Goal: Navigation & Orientation: Find specific page/section

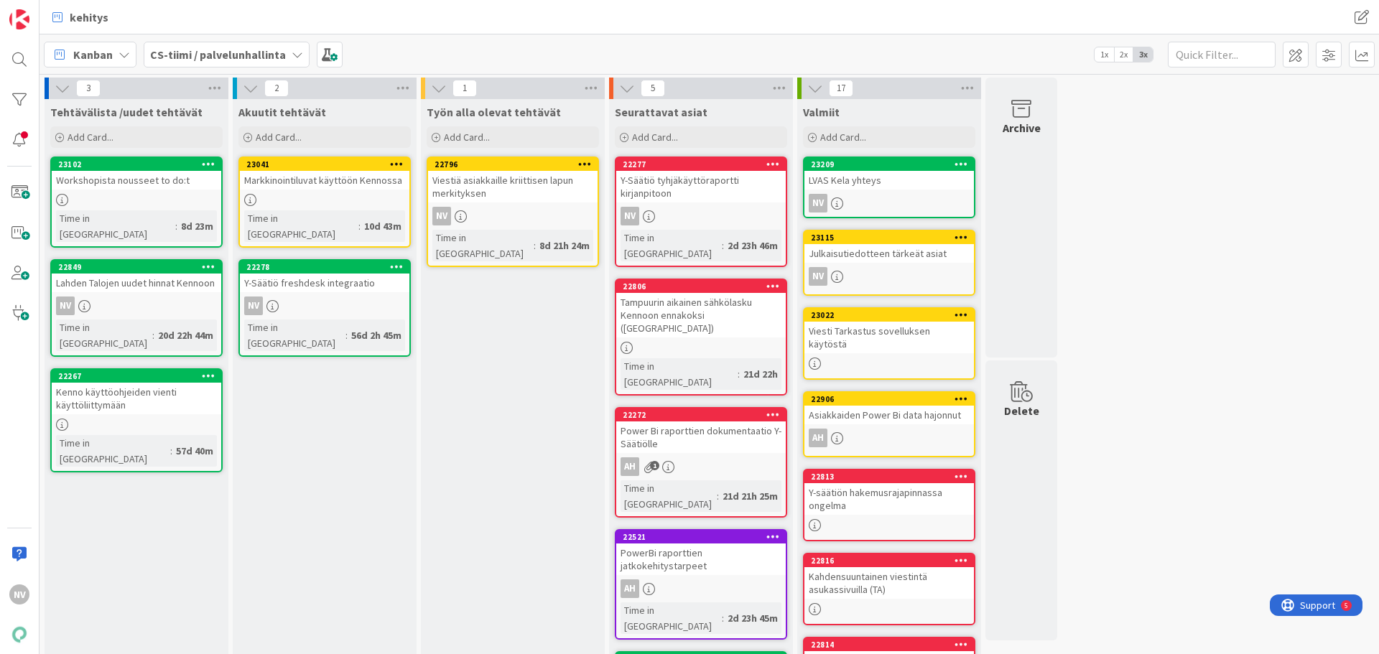
click at [105, 178] on div "Workshopista nousseet to do:t" at bounding box center [136, 180] width 169 height 19
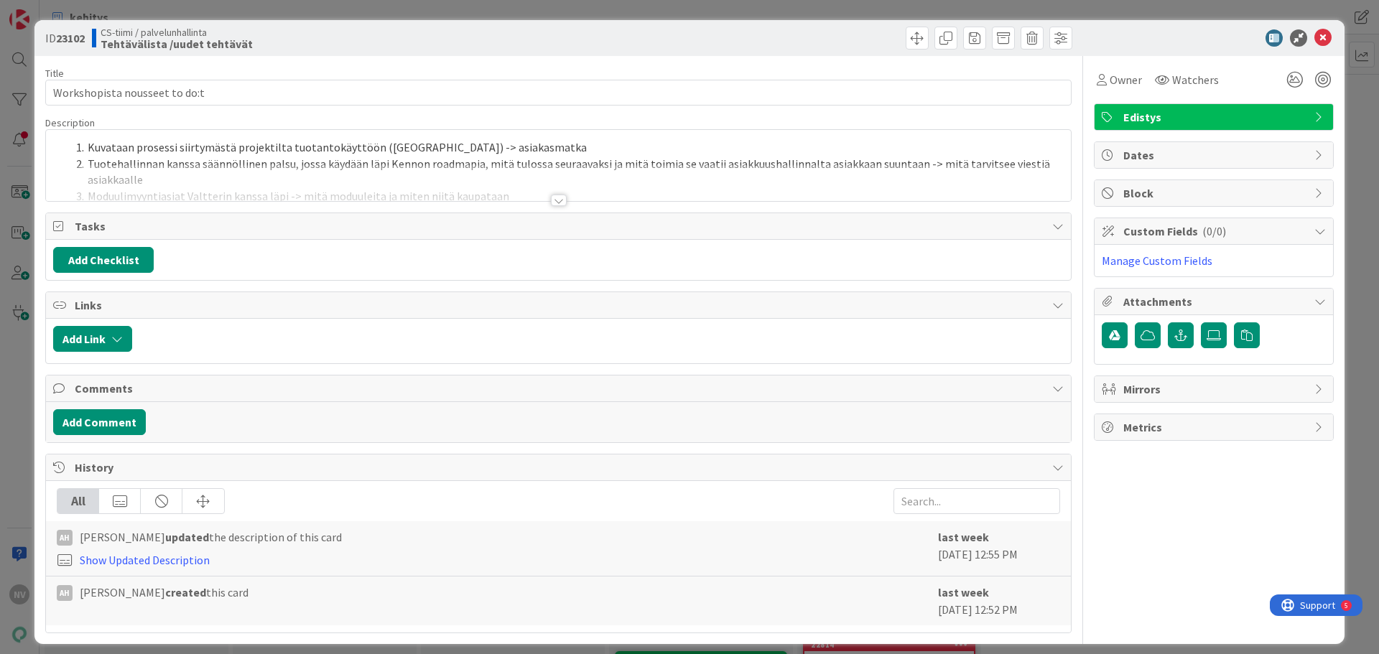
click at [552, 200] on div at bounding box center [559, 200] width 16 height 11
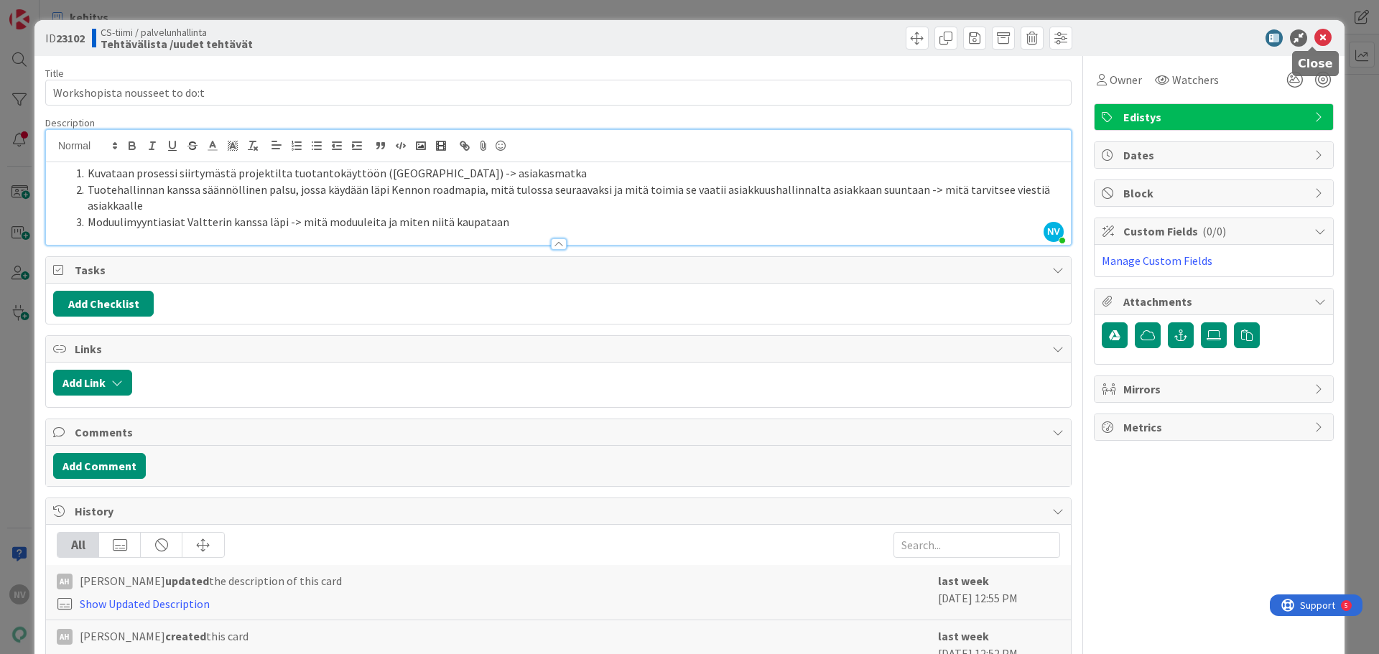
click at [1314, 37] on icon at bounding box center [1322, 37] width 17 height 17
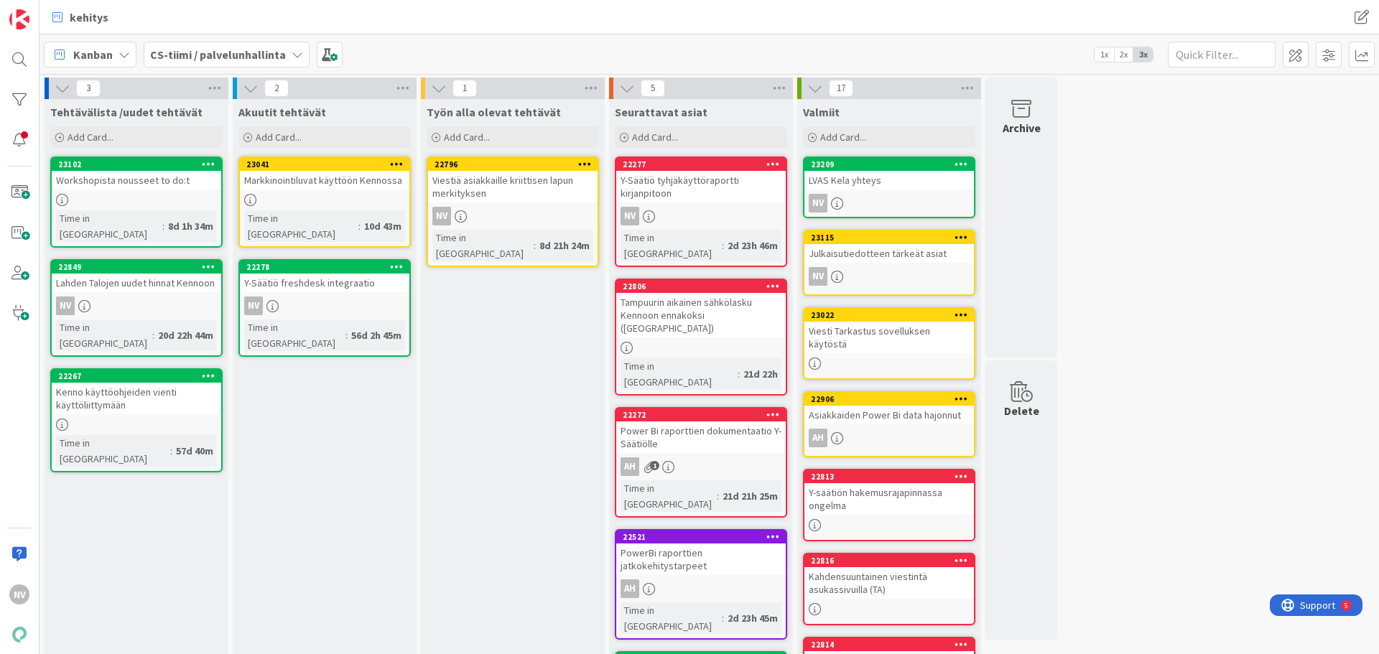
click at [292, 52] on icon at bounding box center [297, 54] width 11 height 11
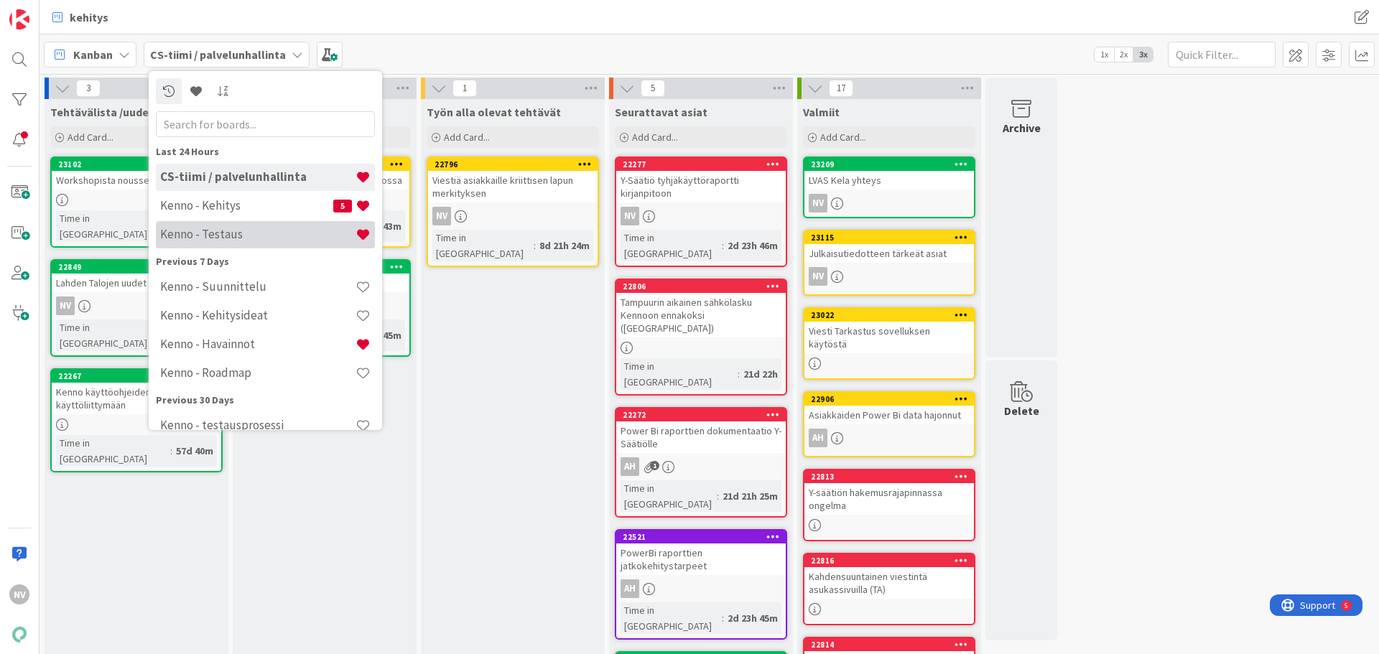
click at [247, 228] on h4 "Kenno - Testaus" at bounding box center [257, 234] width 195 height 14
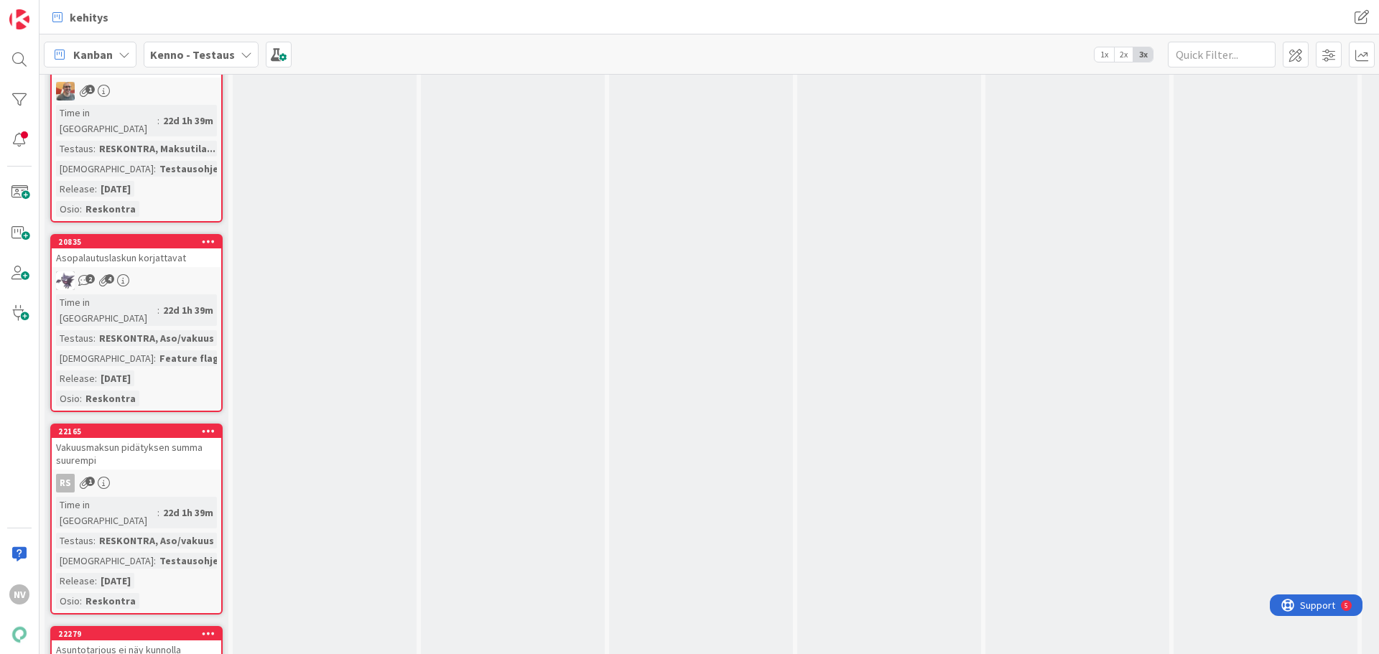
scroll to position [7181, 0]
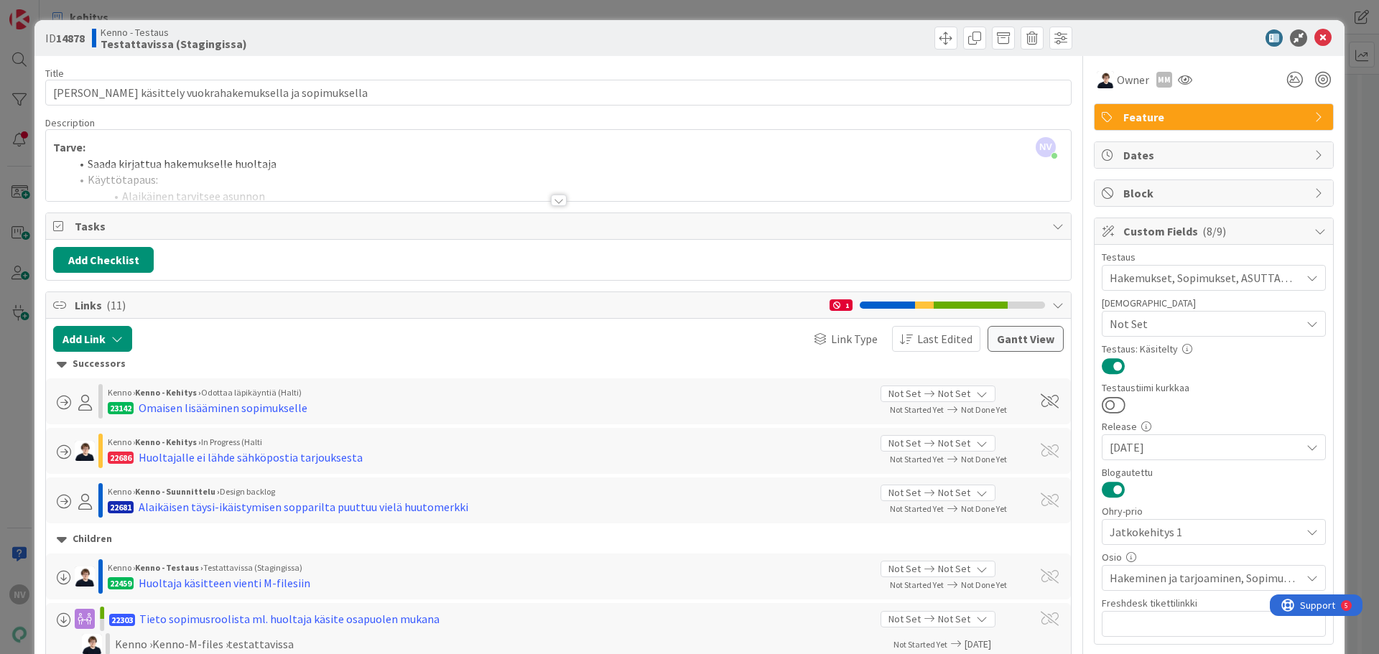
click at [552, 203] on div at bounding box center [559, 200] width 16 height 11
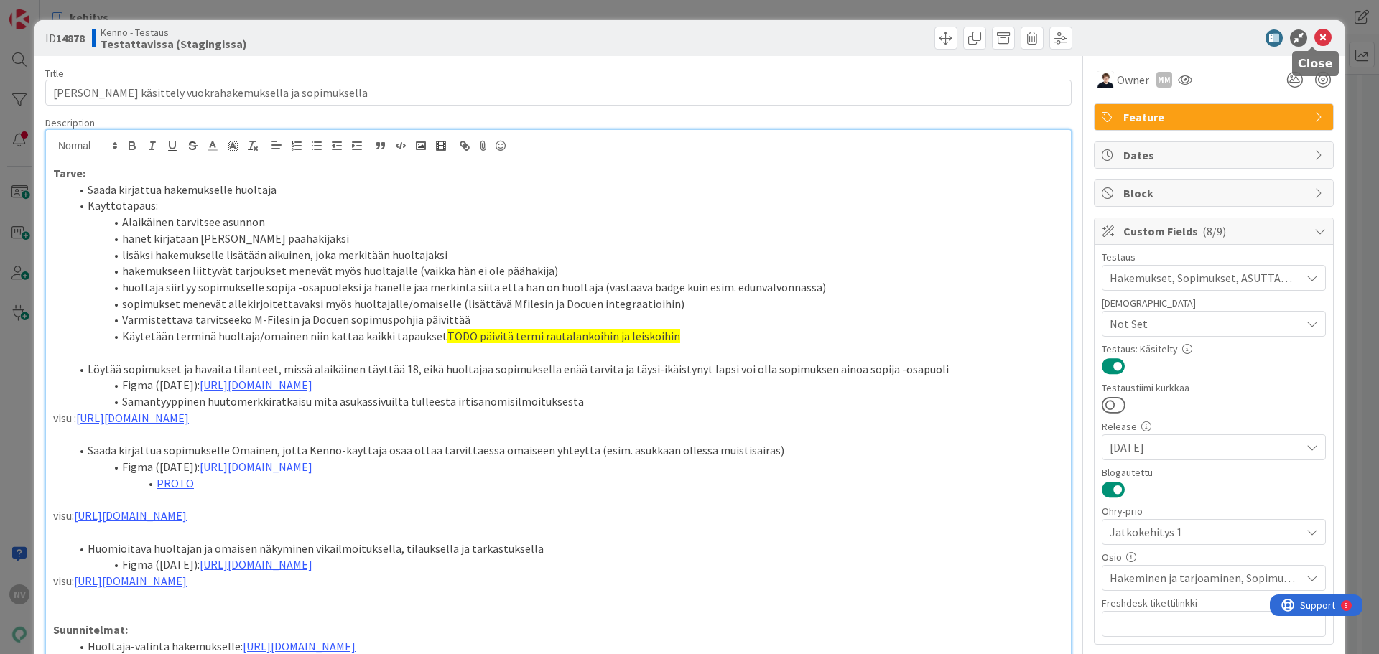
click at [1314, 37] on icon at bounding box center [1322, 37] width 17 height 17
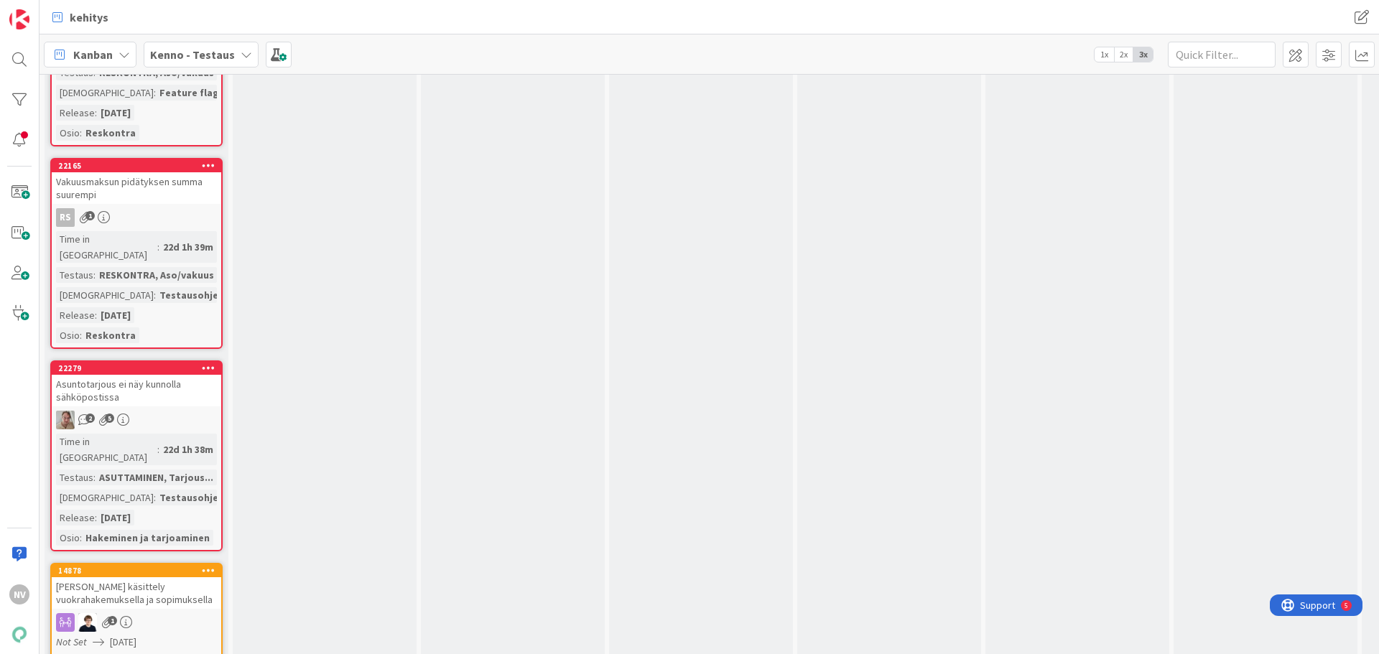
scroll to position [7540, 0]
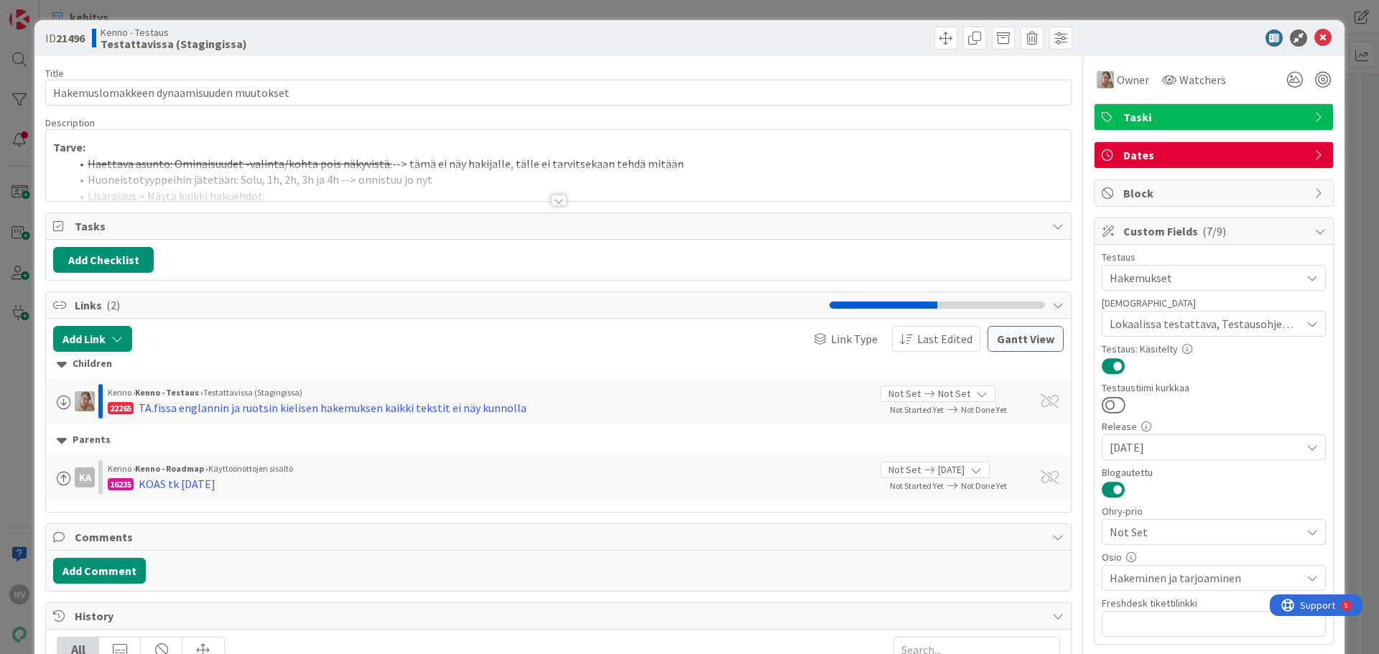
click at [551, 202] on div at bounding box center [559, 200] width 16 height 11
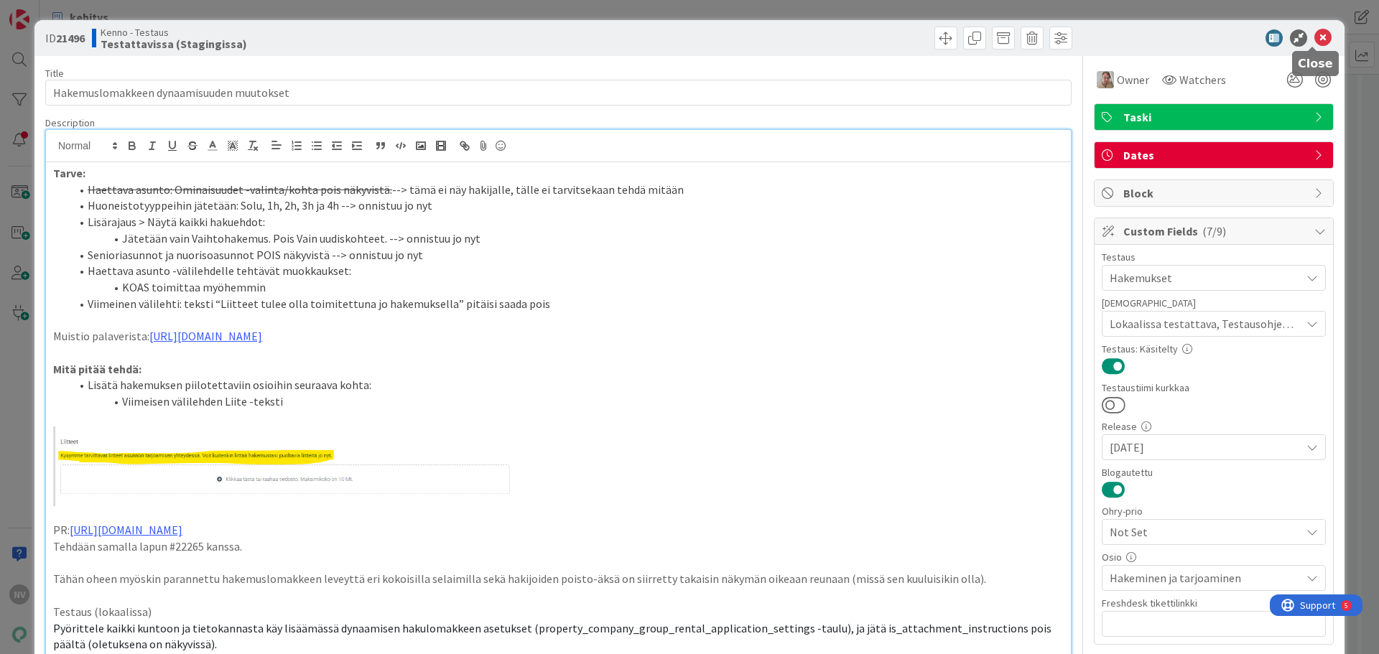
click at [1316, 40] on icon at bounding box center [1322, 37] width 17 height 17
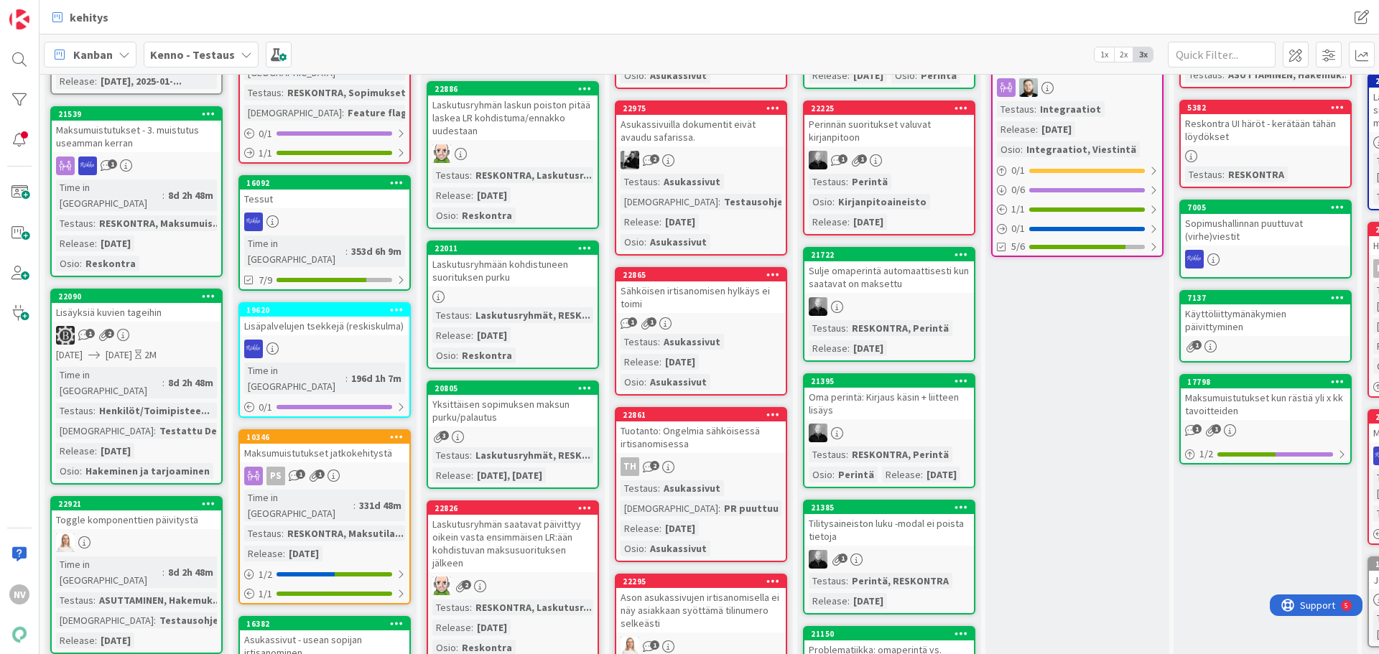
scroll to position [359, 0]
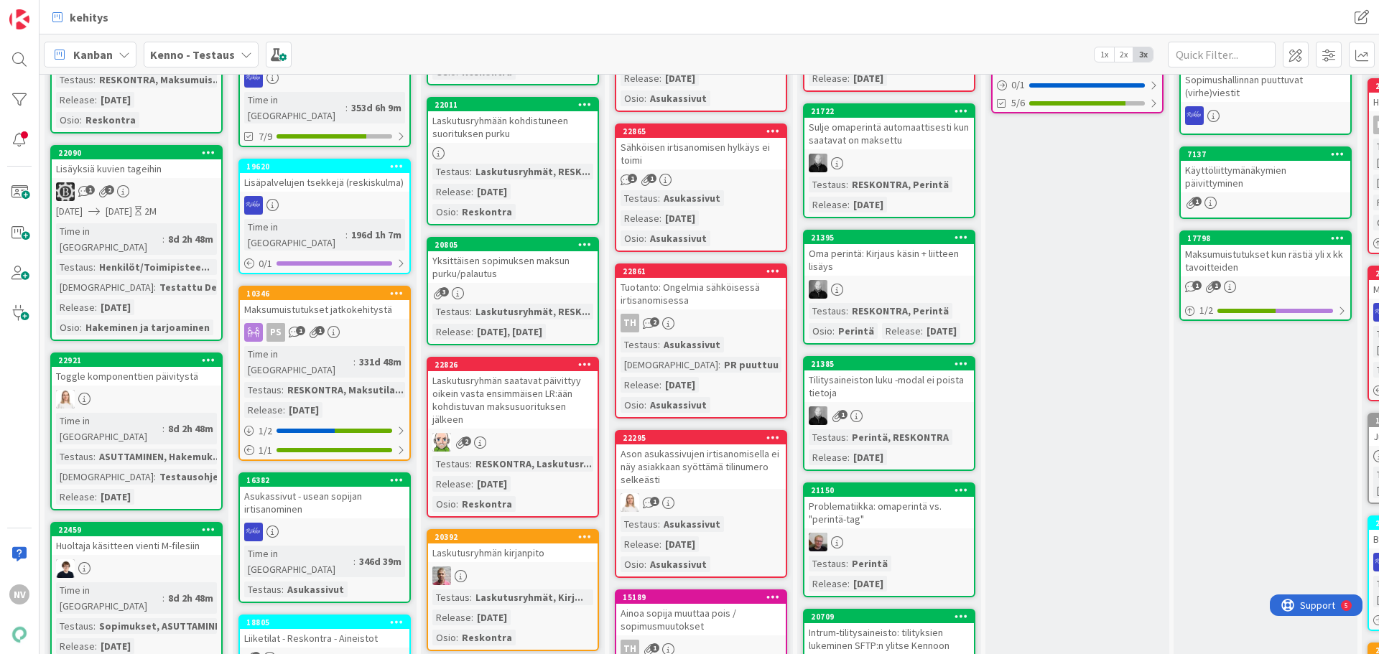
click at [129, 367] on div "Toggle komponenttien päivitystä" at bounding box center [136, 376] width 169 height 19
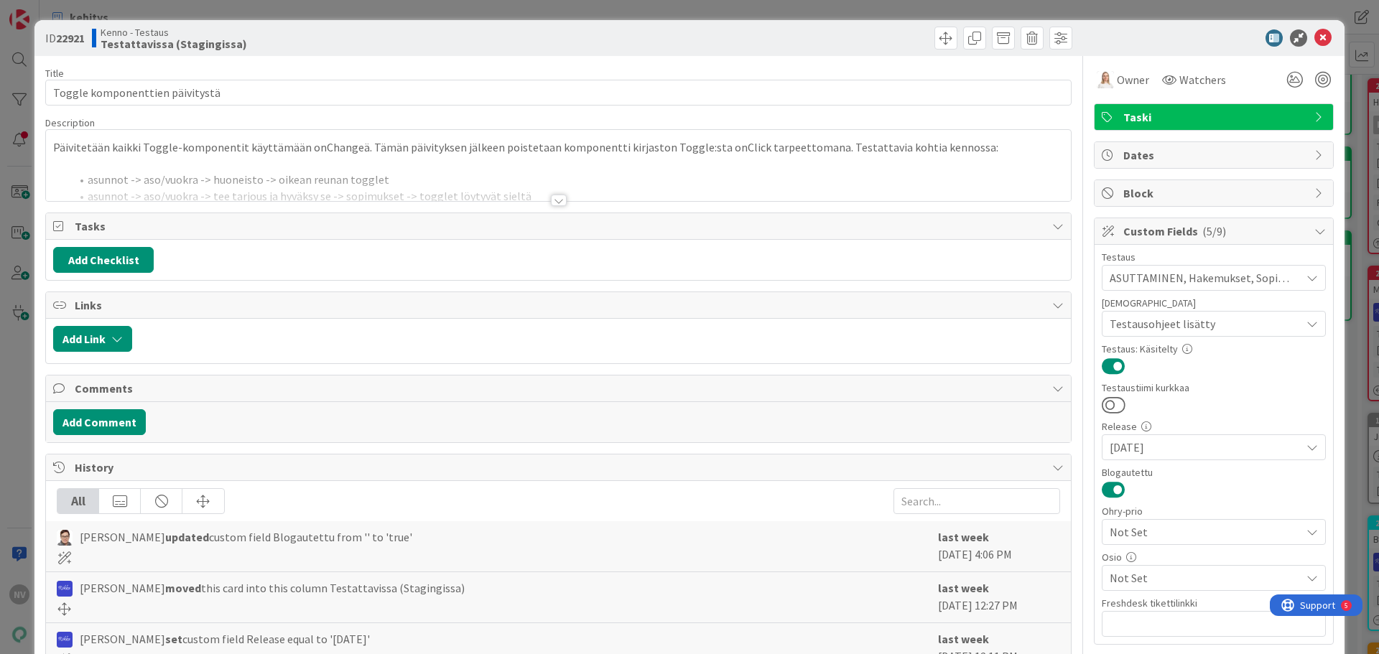
click at [556, 202] on div at bounding box center [559, 200] width 16 height 11
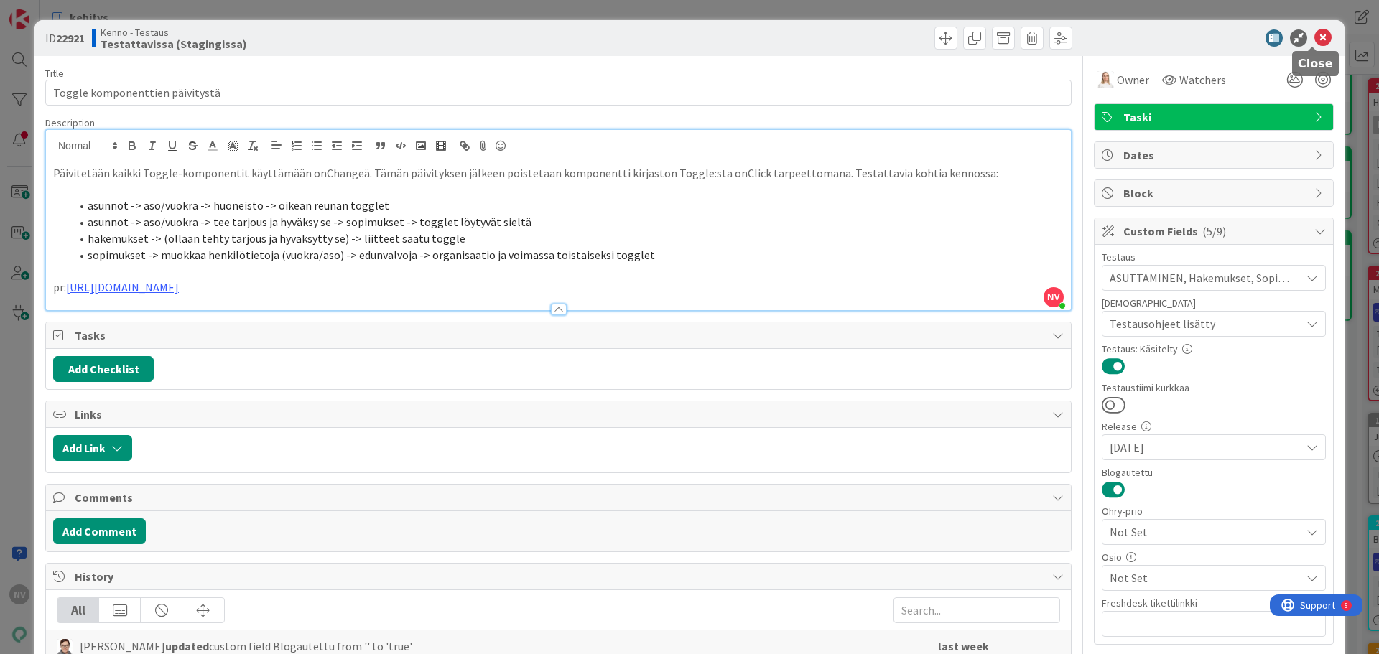
click at [1314, 37] on icon at bounding box center [1322, 37] width 17 height 17
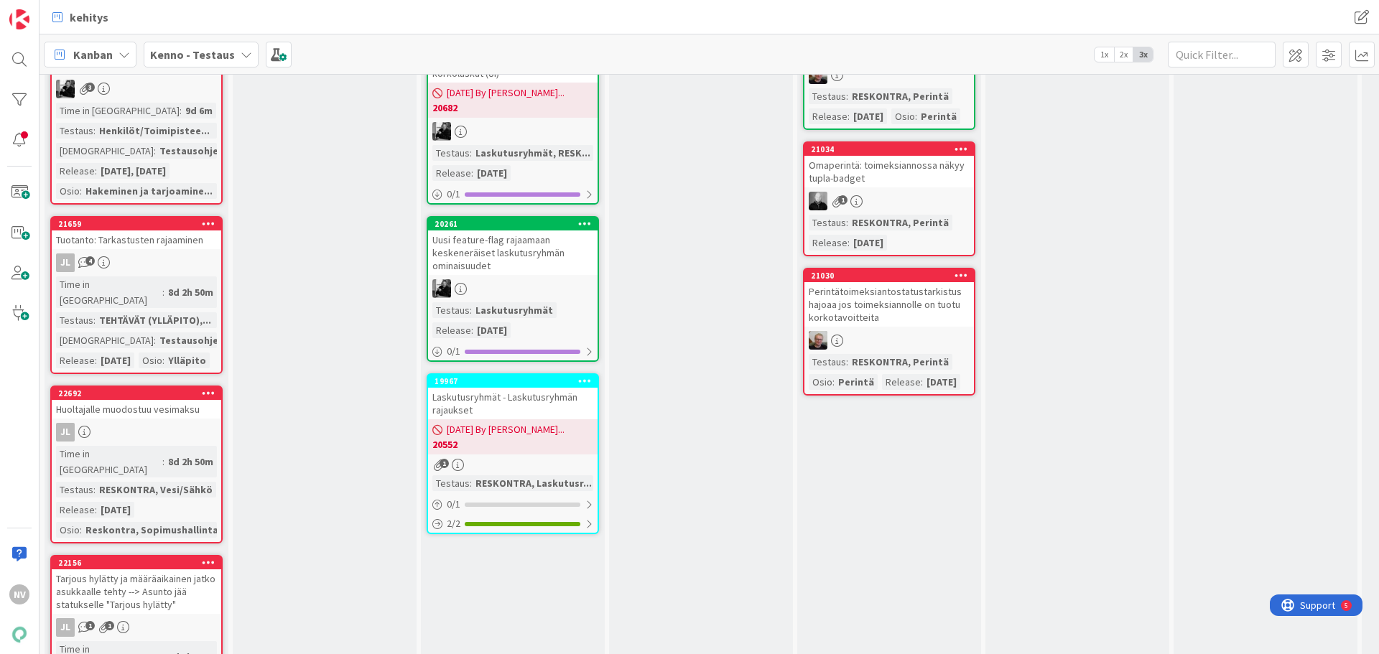
scroll to position [2801, 0]
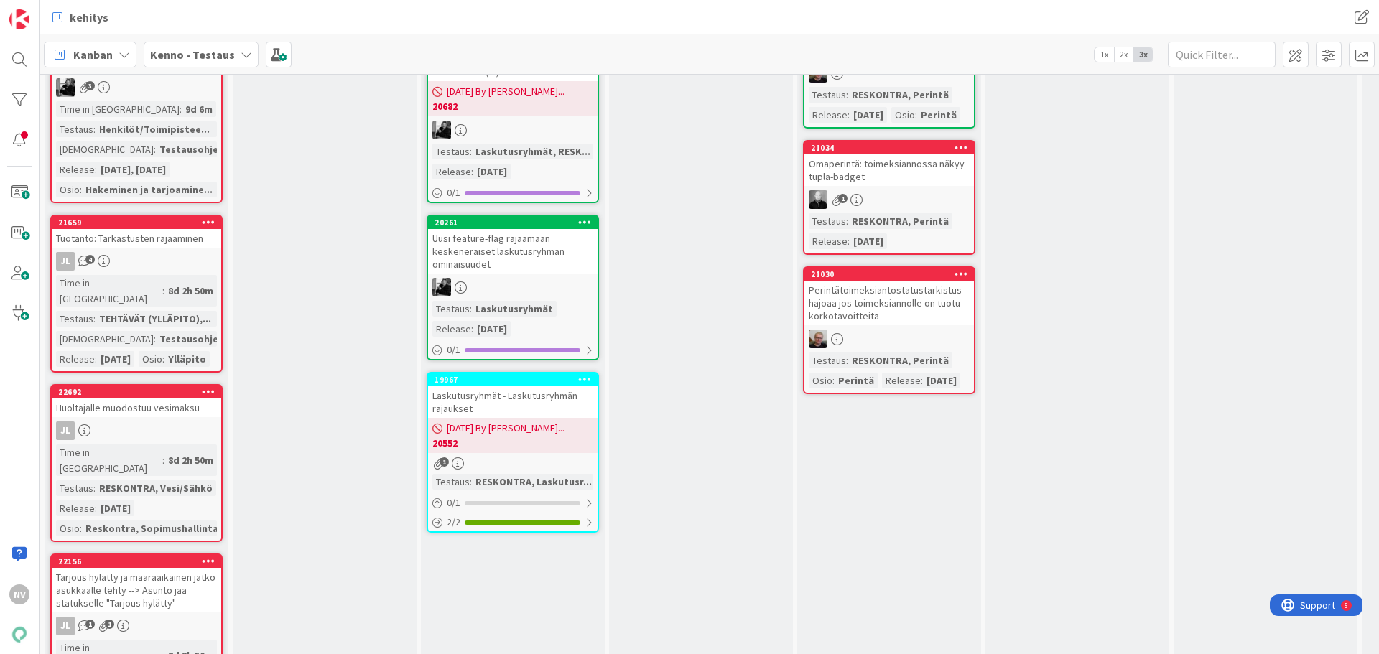
click at [164, 568] on div "Tarjous hylätty ja määräaikainen jatko asukkaalle tehty --> Asunto jää statukse…" at bounding box center [136, 590] width 169 height 45
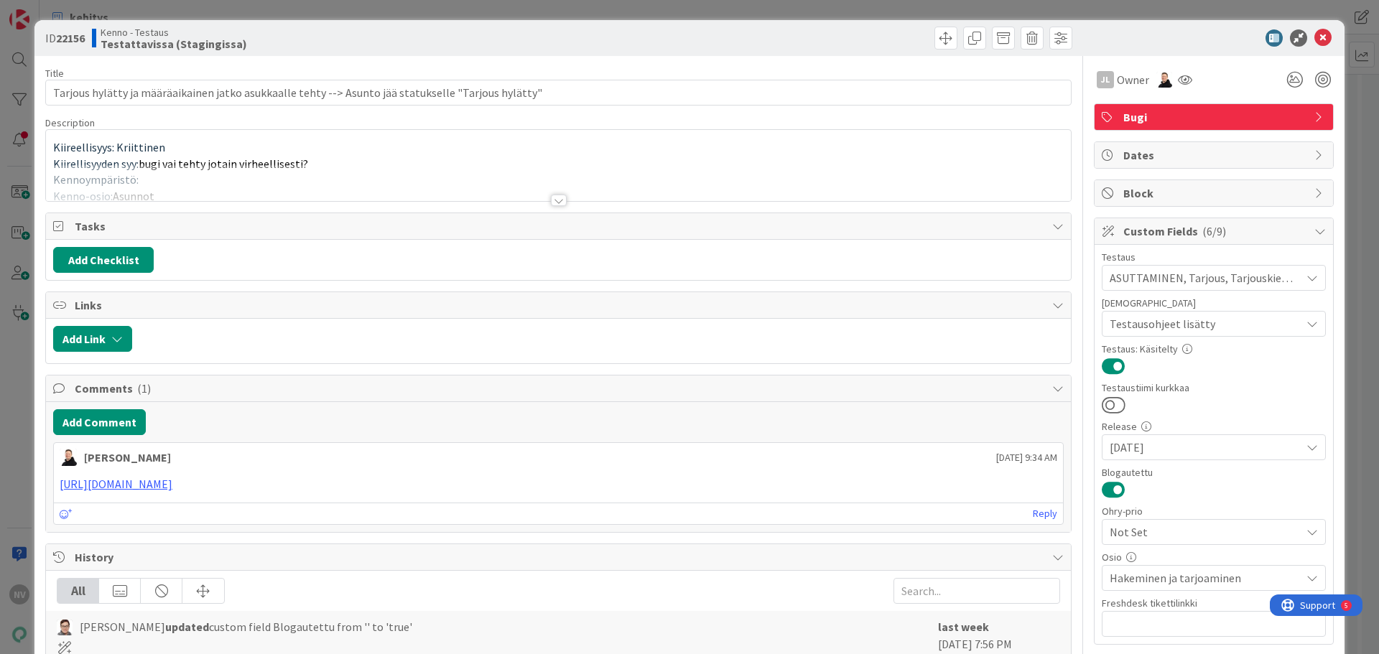
click at [555, 199] on div at bounding box center [559, 200] width 16 height 11
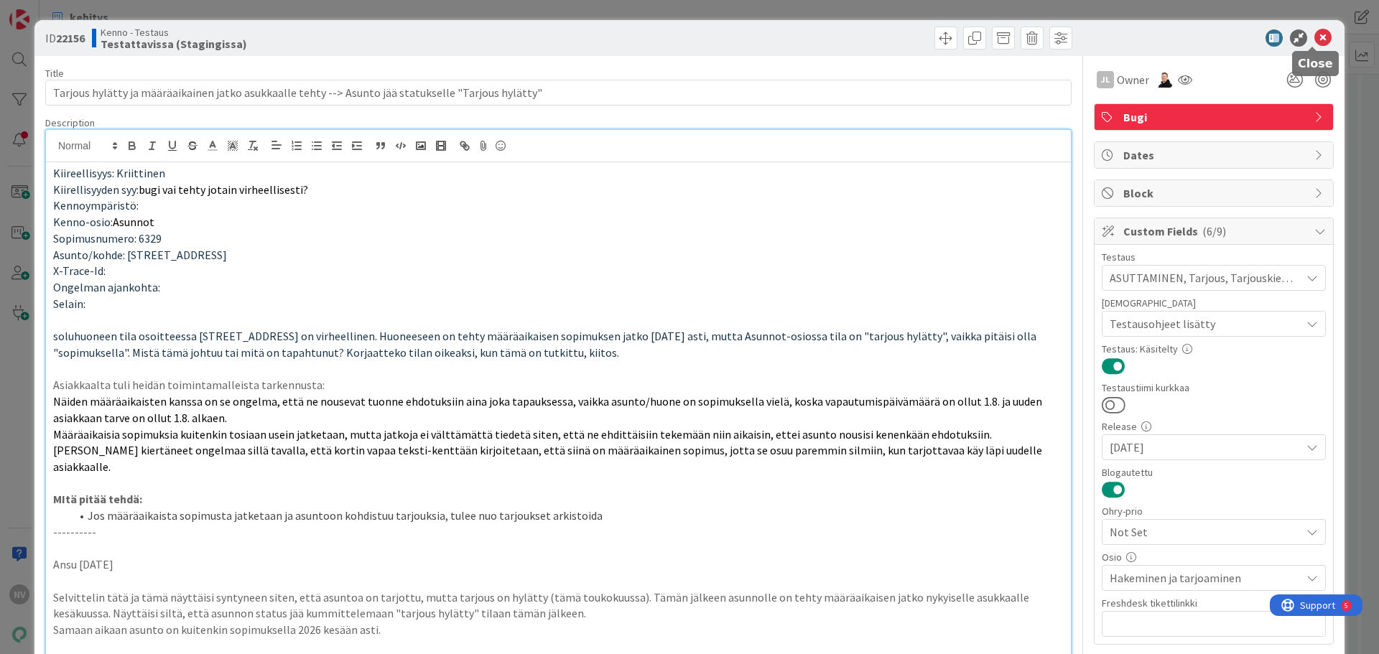
click at [1314, 37] on icon at bounding box center [1322, 37] width 17 height 17
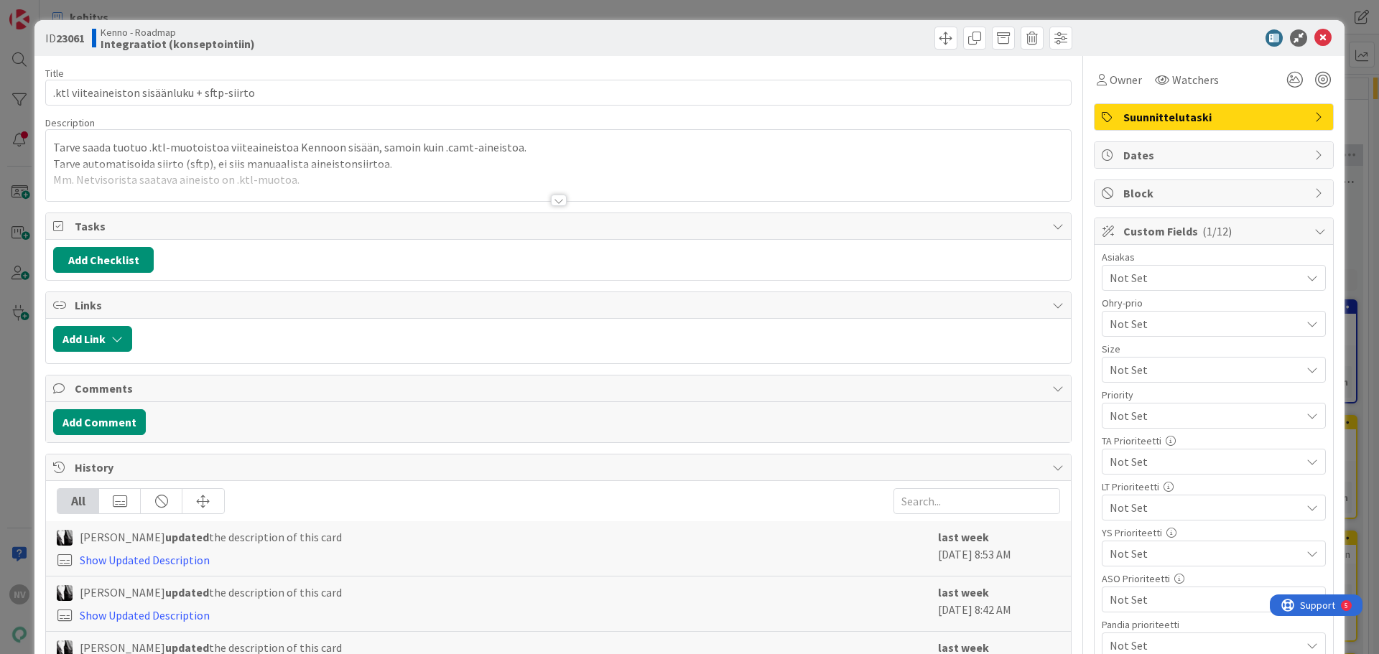
click at [557, 202] on div at bounding box center [559, 200] width 16 height 11
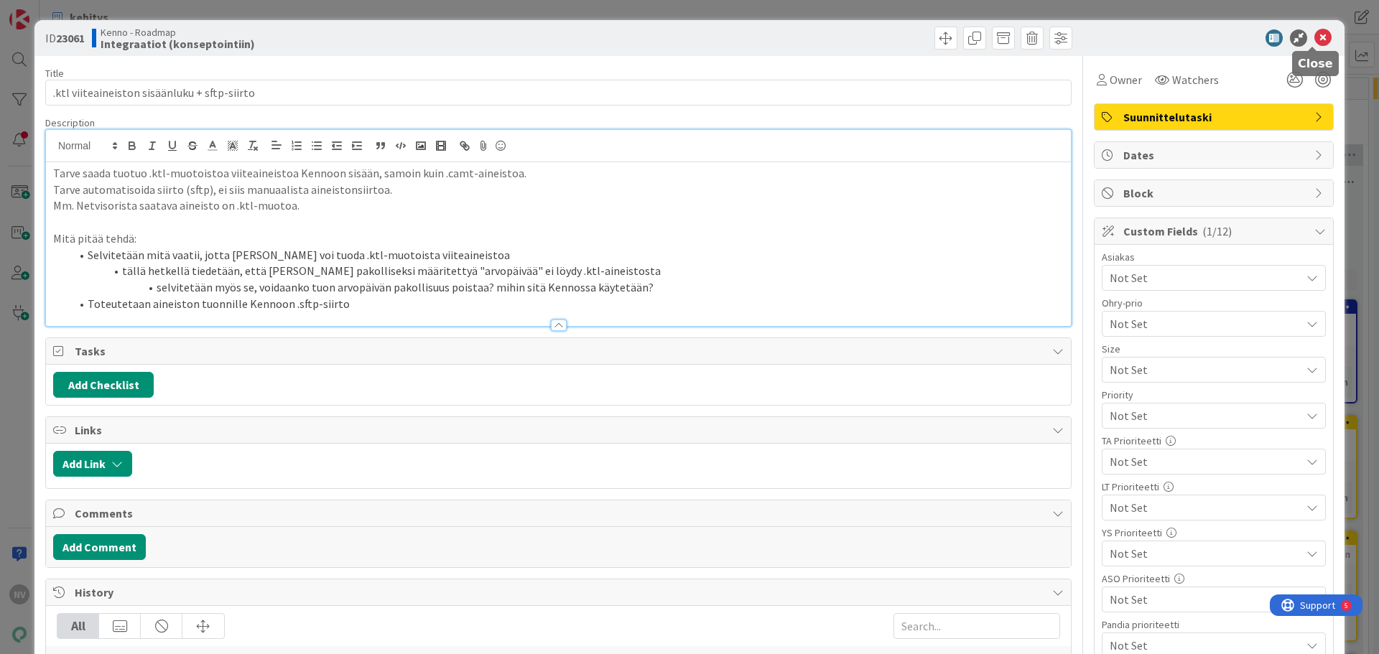
click at [1316, 40] on icon at bounding box center [1322, 37] width 17 height 17
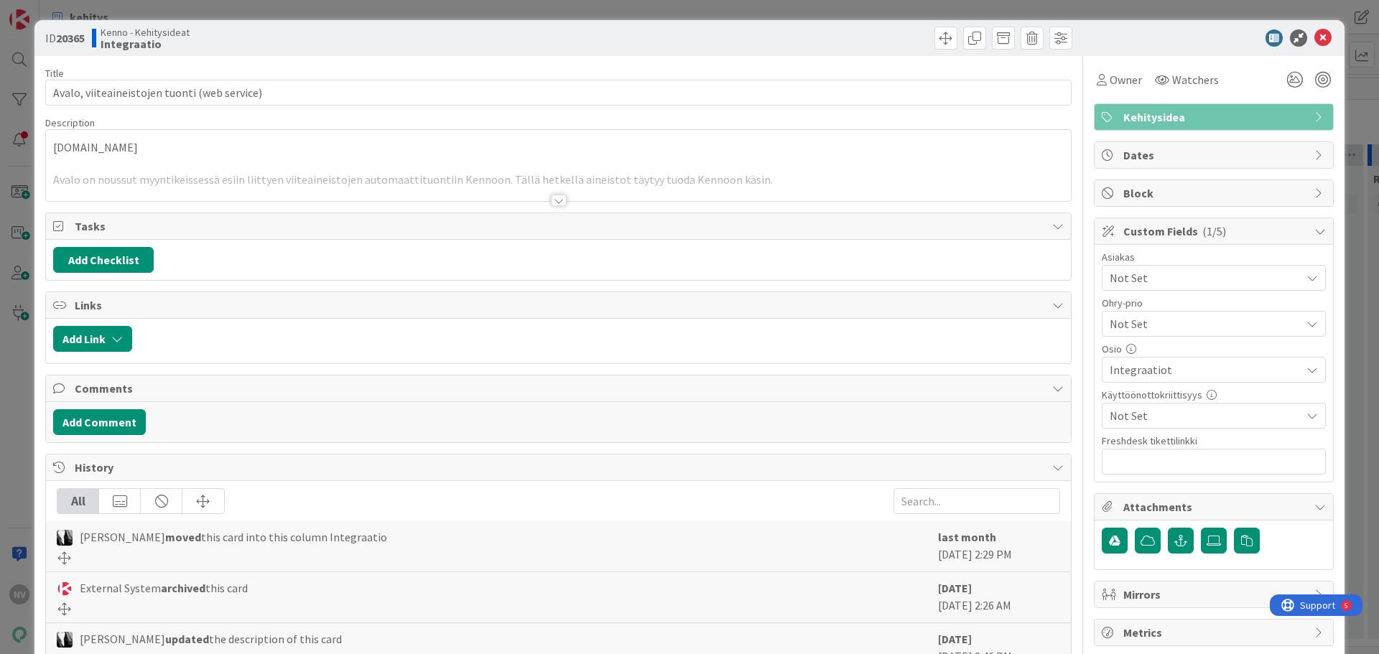
click at [552, 200] on div at bounding box center [559, 200] width 16 height 11
click at [551, 197] on div at bounding box center [559, 200] width 16 height 11
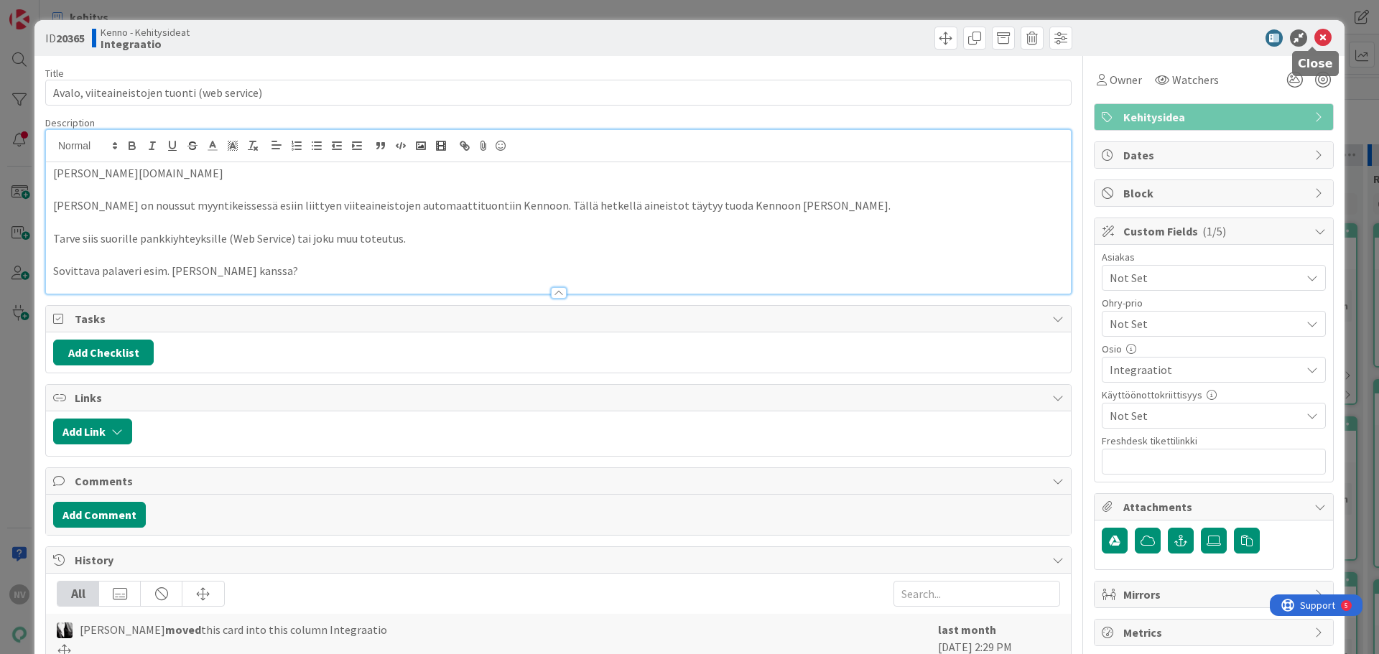
click at [1317, 39] on icon at bounding box center [1322, 37] width 17 height 17
